Goal: Information Seeking & Learning: Compare options

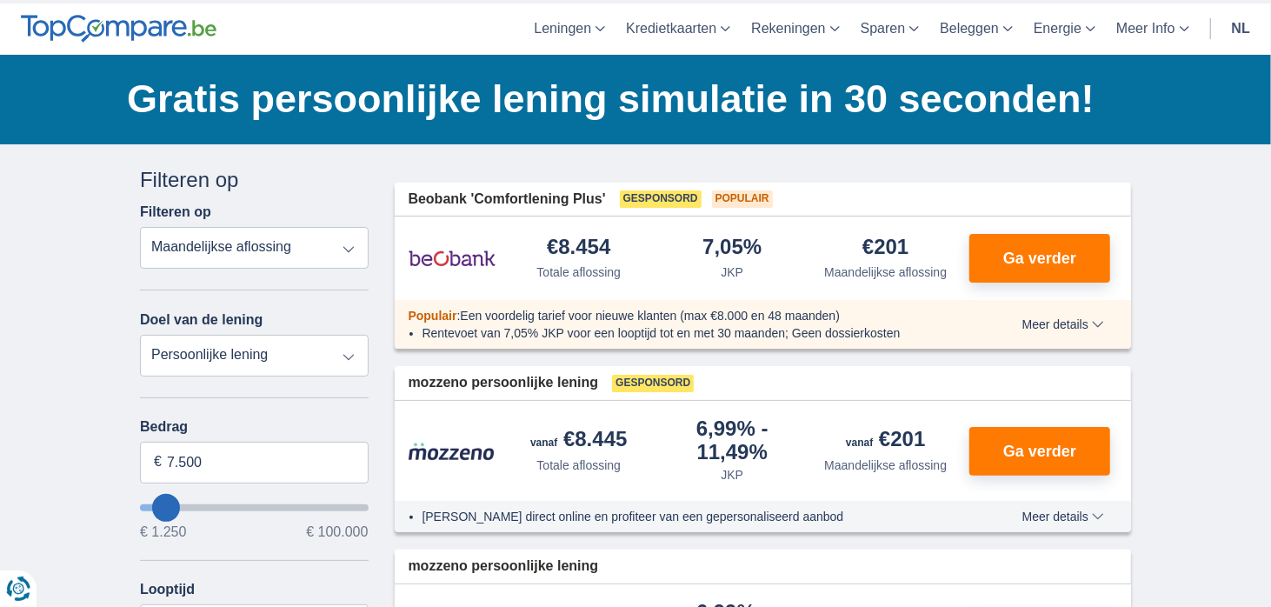
scroll to position [87, 0]
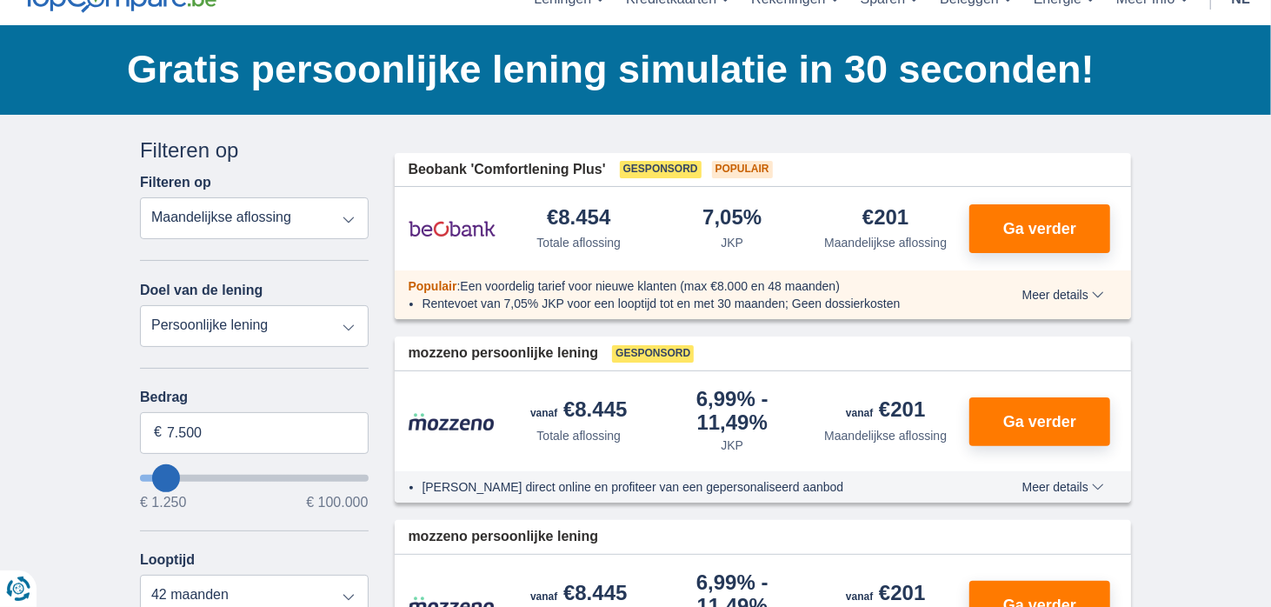
type input "10.250"
type input "12250"
type input "12.250"
select select "60"
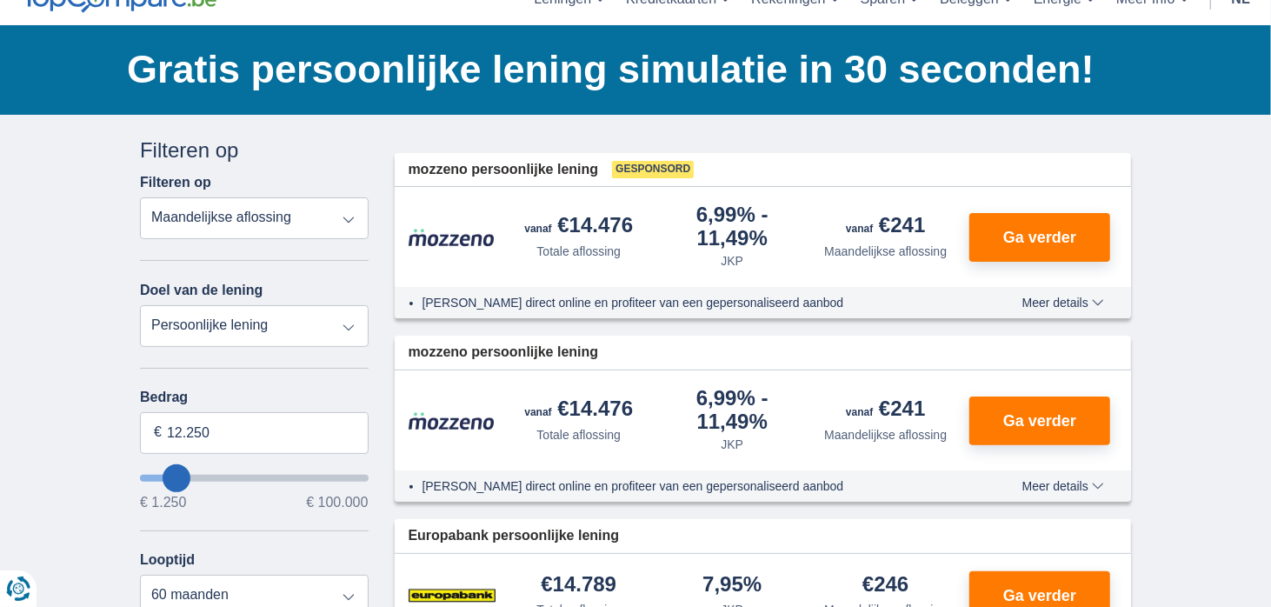
type input "99.250"
type input "99250"
select select "120"
type input "99250"
click at [362, 475] on input "wantToBorrow" at bounding box center [254, 478] width 229 height 7
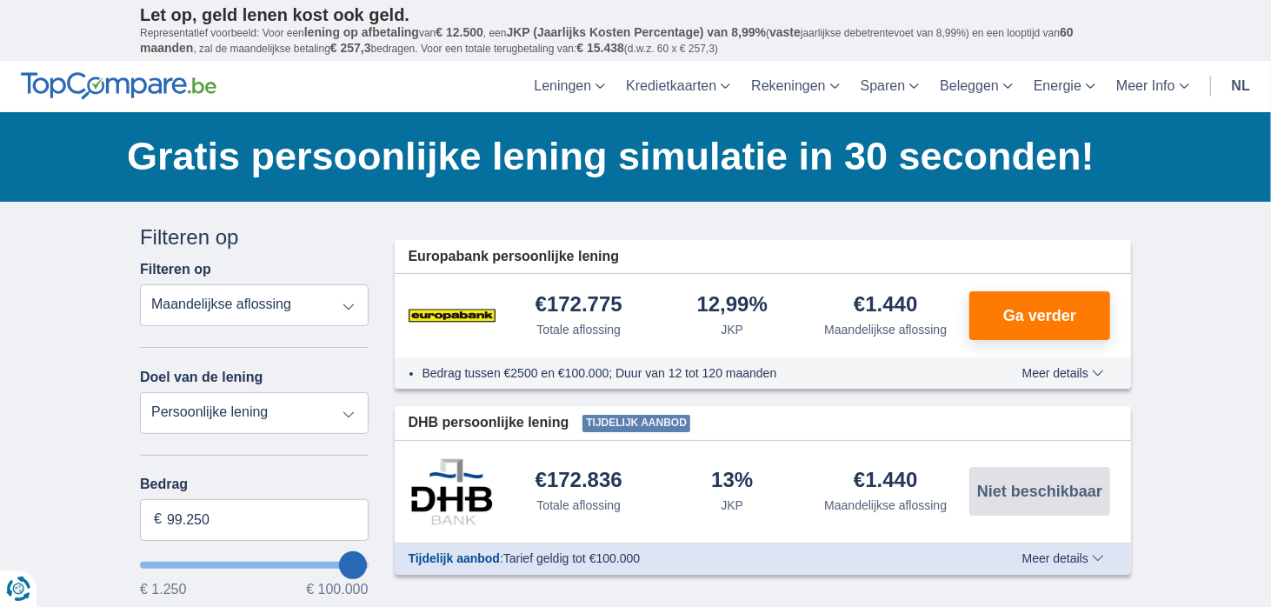
scroll to position [87, 0]
